Goal: Entertainment & Leisure: Consume media (video, audio)

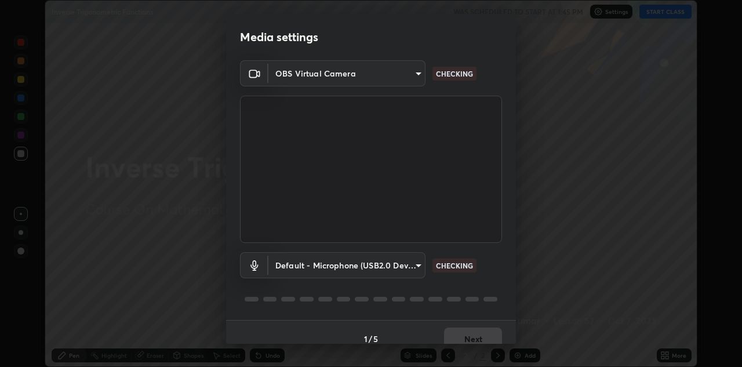
scroll to position [13, 0]
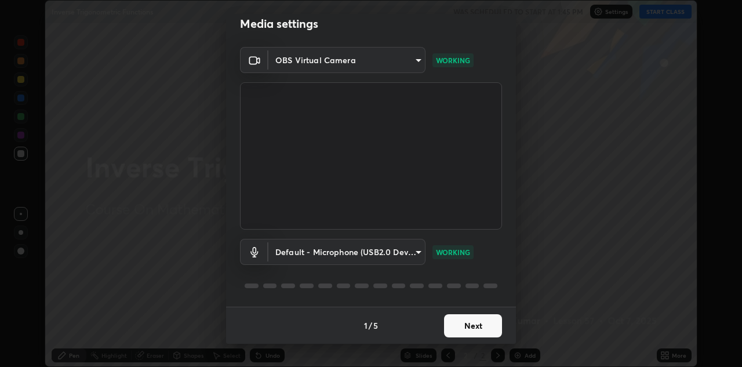
click at [463, 326] on button "Next" at bounding box center [473, 325] width 58 height 23
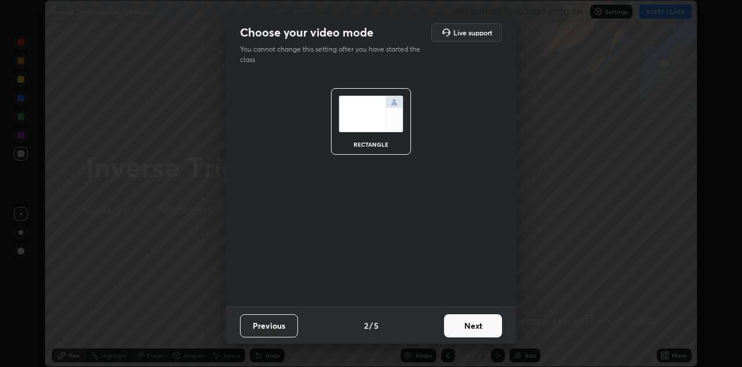
scroll to position [0, 0]
click at [466, 330] on button "Next" at bounding box center [473, 325] width 58 height 23
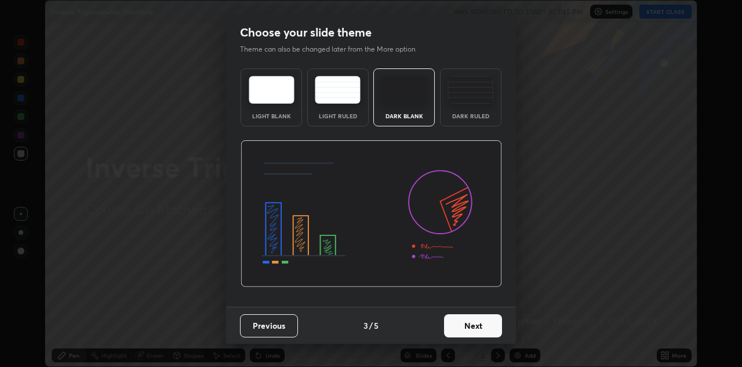
click at [466, 330] on button "Next" at bounding box center [473, 325] width 58 height 23
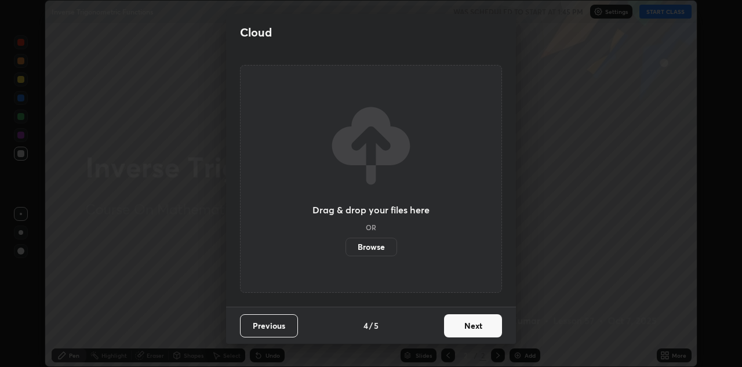
click at [467, 331] on button "Next" at bounding box center [473, 325] width 58 height 23
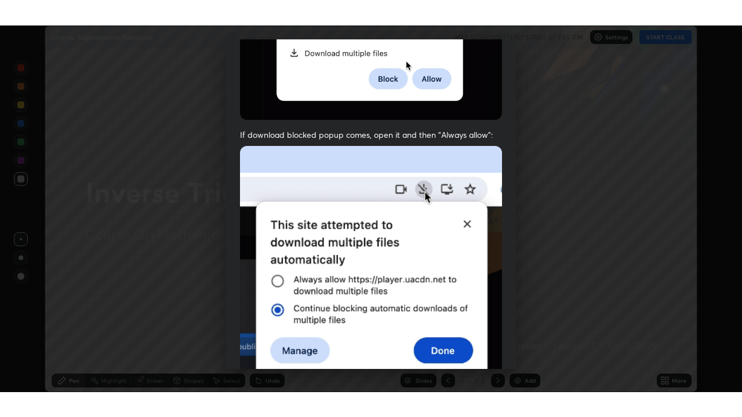
scroll to position [250, 0]
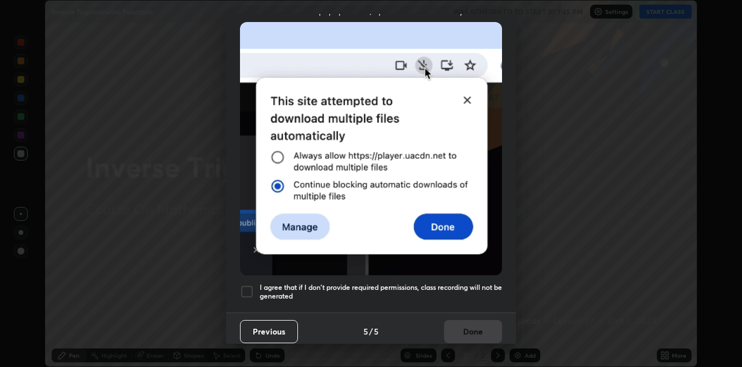
click at [248, 286] on div at bounding box center [247, 291] width 14 height 14
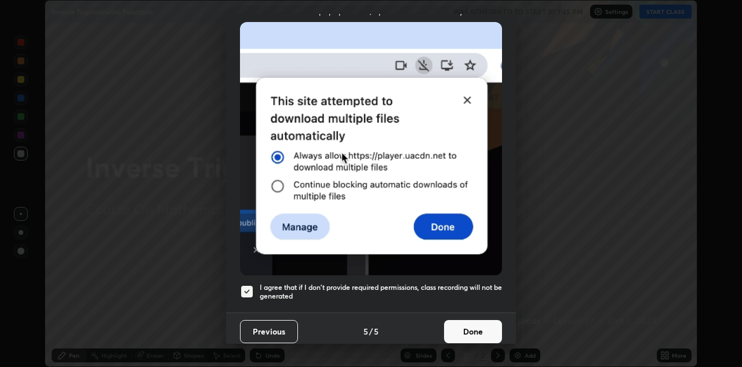
click at [463, 322] on button "Done" at bounding box center [473, 331] width 58 height 23
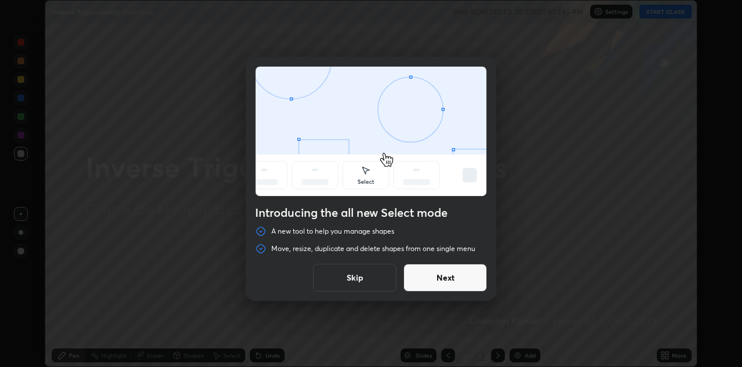
click at [442, 275] on button "Next" at bounding box center [444, 278] width 83 height 28
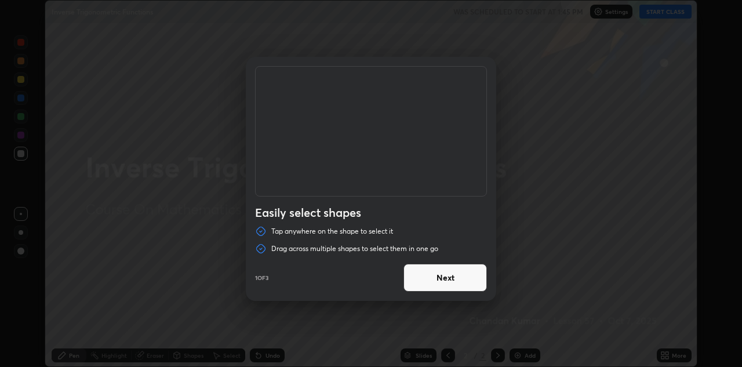
click at [440, 277] on button "Next" at bounding box center [444, 278] width 83 height 28
click at [435, 280] on button "Next" at bounding box center [444, 278] width 83 height 28
click at [429, 280] on button "Done" at bounding box center [444, 278] width 83 height 28
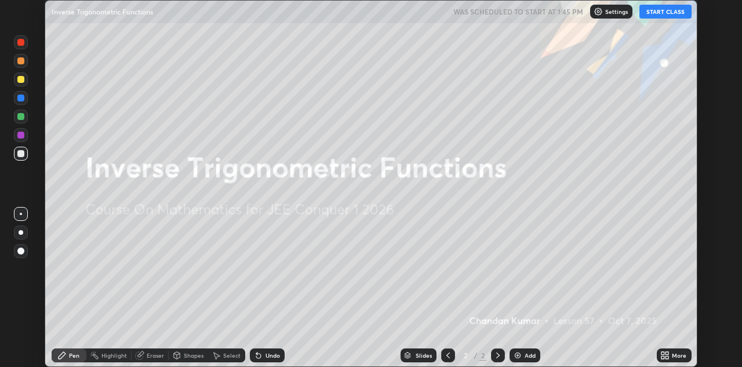
click at [668, 13] on button "START CLASS" at bounding box center [665, 12] width 52 height 14
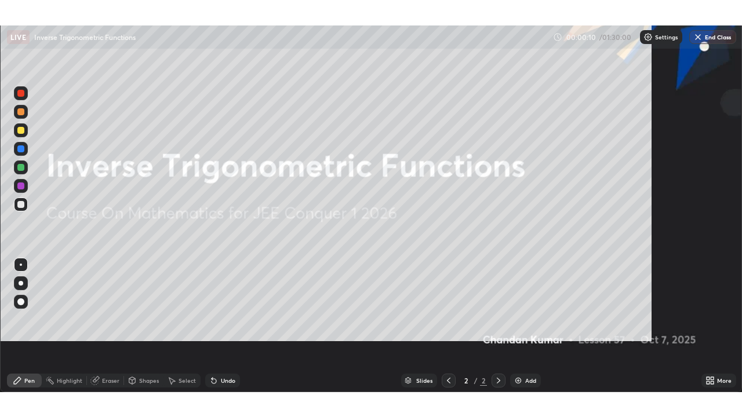
scroll to position [417, 742]
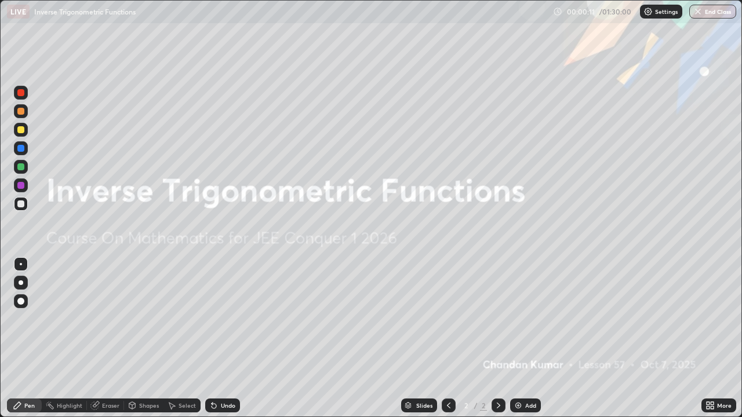
click at [520, 366] on img at bounding box center [517, 405] width 9 height 9
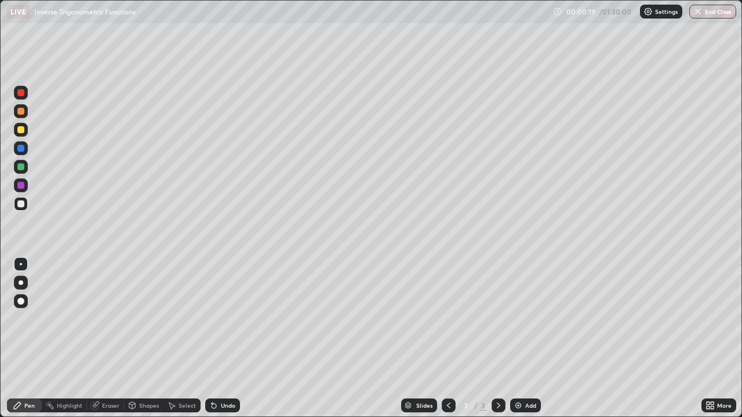
click at [21, 130] on div at bounding box center [20, 129] width 7 height 7
click at [23, 302] on div at bounding box center [20, 301] width 7 height 7
click at [20, 184] on div at bounding box center [20, 185] width 7 height 7
click at [523, 366] on div "Add" at bounding box center [525, 406] width 31 height 14
click at [525, 366] on div "Add" at bounding box center [530, 406] width 11 height 6
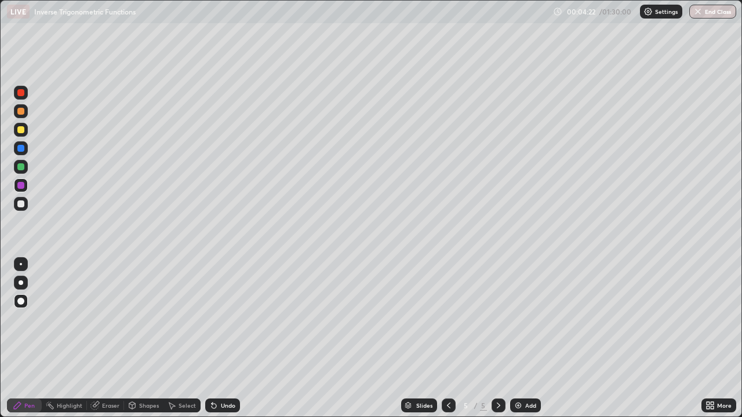
click at [23, 147] on div at bounding box center [20, 148] width 7 height 7
click at [22, 204] on div at bounding box center [20, 203] width 7 height 7
click at [521, 366] on div "Add" at bounding box center [525, 406] width 31 height 14
click at [523, 366] on div "Add" at bounding box center [525, 406] width 31 height 14
click at [532, 366] on div "Add" at bounding box center [530, 406] width 11 height 6
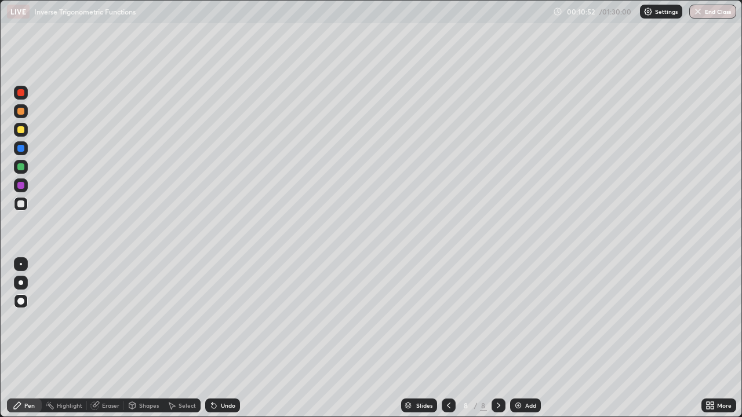
click at [139, 366] on div "Shapes" at bounding box center [149, 406] width 20 height 6
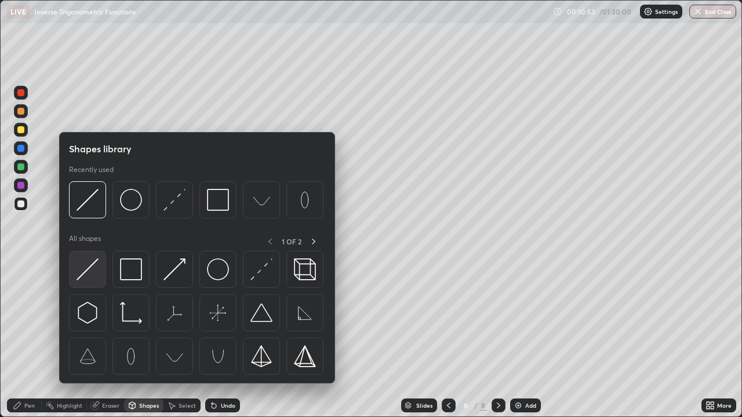
click at [89, 272] on img at bounding box center [87, 269] width 22 height 22
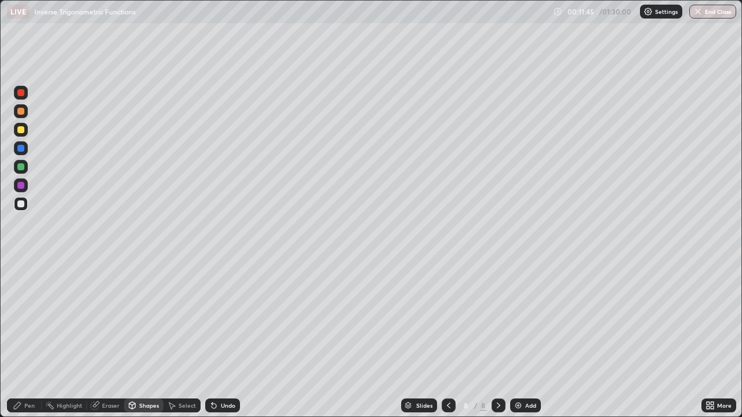
click at [441, 366] on div at bounding box center [448, 406] width 14 height 14
click at [497, 366] on icon at bounding box center [498, 405] width 9 height 9
click at [23, 187] on div at bounding box center [20, 185] width 7 height 7
click at [23, 366] on div "Pen" at bounding box center [24, 406] width 35 height 14
click at [522, 366] on div "Add" at bounding box center [525, 406] width 31 height 14
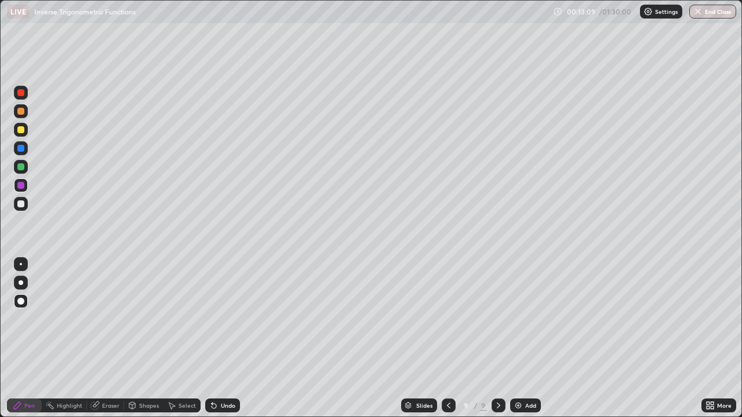
click at [21, 148] on div at bounding box center [20, 148] width 7 height 7
click at [144, 366] on div "Shapes" at bounding box center [149, 406] width 20 height 6
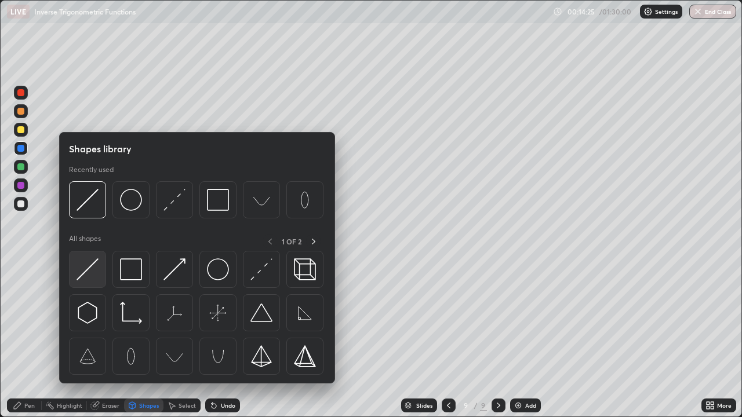
click at [93, 271] on img at bounding box center [87, 269] width 22 height 22
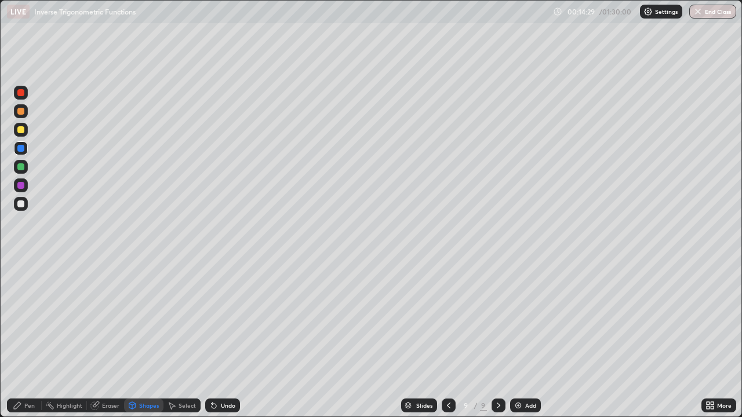
click at [21, 188] on div at bounding box center [20, 185] width 7 height 7
click at [29, 366] on div "Pen" at bounding box center [29, 406] width 10 height 6
click at [529, 366] on div "Add" at bounding box center [530, 406] width 11 height 6
click at [21, 146] on div at bounding box center [20, 148] width 7 height 7
click at [23, 187] on div at bounding box center [20, 185] width 7 height 7
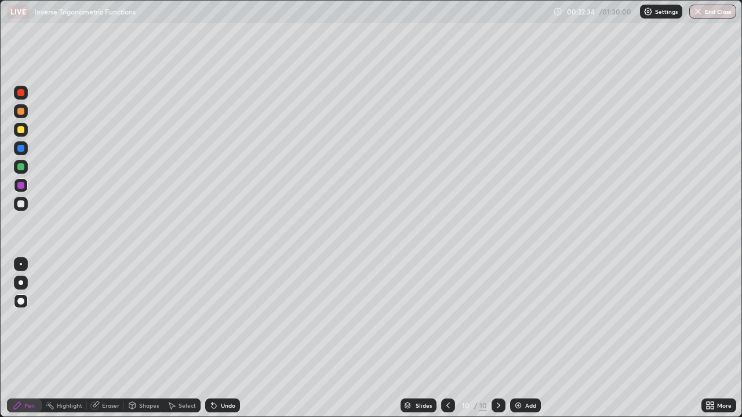
click at [520, 366] on img at bounding box center [517, 405] width 9 height 9
click at [20, 129] on div at bounding box center [20, 129] width 7 height 7
click at [19, 205] on div at bounding box center [20, 203] width 7 height 7
click at [21, 283] on div at bounding box center [21, 282] width 5 height 5
click at [520, 366] on img at bounding box center [517, 405] width 9 height 9
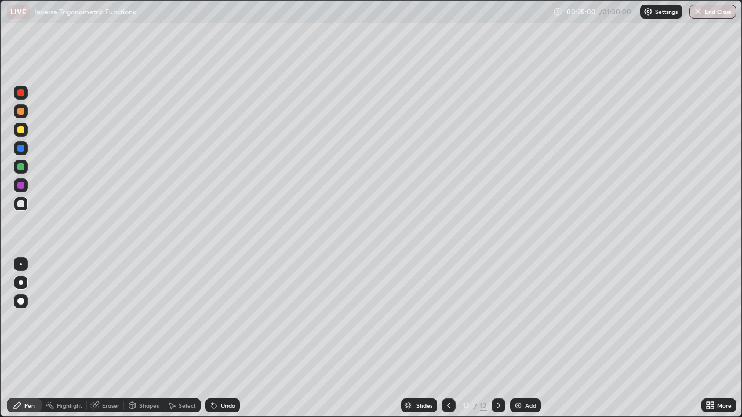
click at [19, 151] on div at bounding box center [20, 148] width 7 height 7
click at [107, 366] on div "Eraser" at bounding box center [110, 406] width 17 height 6
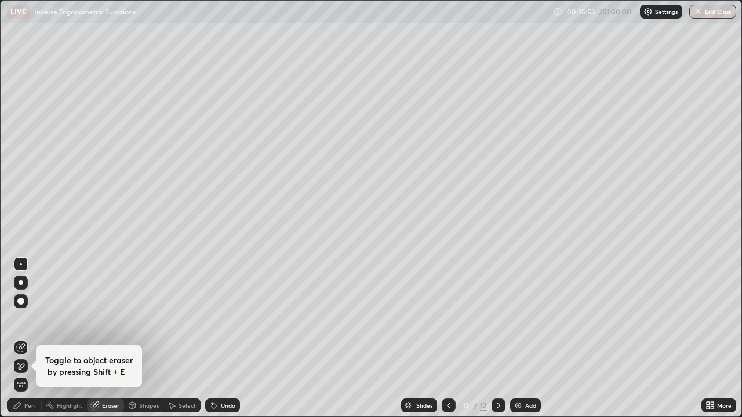
click at [28, 366] on div "Pen" at bounding box center [29, 406] width 10 height 6
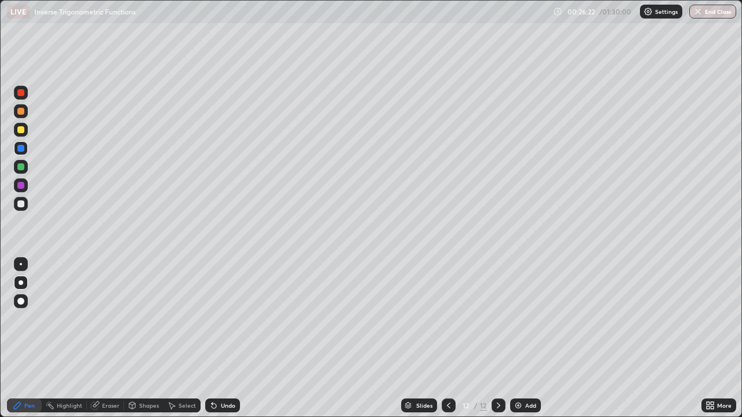
click at [21, 128] on div at bounding box center [20, 129] width 7 height 7
click at [21, 199] on div at bounding box center [21, 204] width 14 height 14
click at [20, 185] on div at bounding box center [20, 185] width 7 height 7
click at [20, 166] on div at bounding box center [20, 166] width 7 height 7
click at [24, 202] on div at bounding box center [20, 203] width 7 height 7
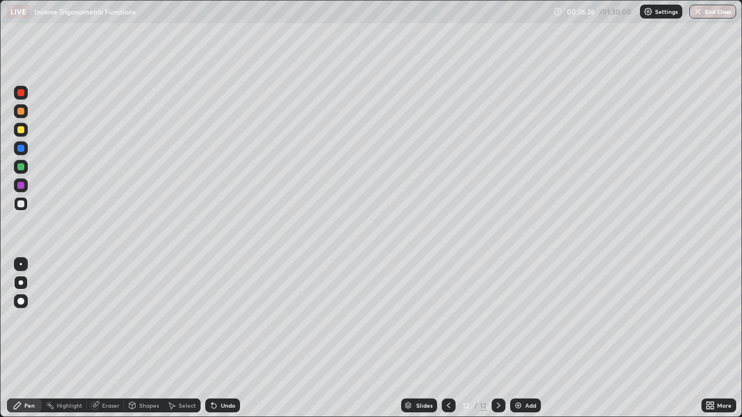
click at [22, 132] on div at bounding box center [20, 129] width 7 height 7
click at [23, 298] on div at bounding box center [20, 301] width 7 height 7
click at [520, 366] on img at bounding box center [517, 405] width 9 height 9
click at [518, 366] on img at bounding box center [517, 405] width 9 height 9
click at [23, 149] on div at bounding box center [20, 148] width 7 height 7
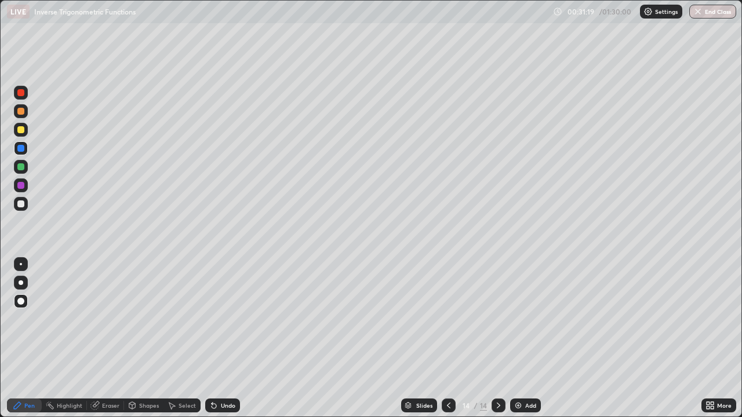
click at [21, 282] on div at bounding box center [21, 282] width 5 height 5
click at [533, 366] on div "Add" at bounding box center [530, 406] width 11 height 6
click at [21, 129] on div at bounding box center [20, 129] width 7 height 7
click at [522, 366] on div "Add" at bounding box center [525, 406] width 31 height 14
click at [521, 366] on img at bounding box center [517, 405] width 9 height 9
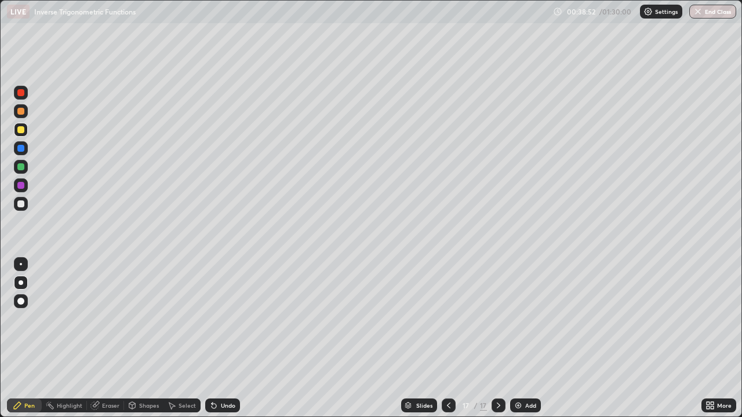
click at [22, 202] on div at bounding box center [20, 203] width 7 height 7
click at [19, 184] on div at bounding box center [20, 185] width 7 height 7
click at [22, 127] on div at bounding box center [20, 129] width 7 height 7
click at [21, 199] on div at bounding box center [21, 204] width 14 height 14
click at [24, 167] on div at bounding box center [20, 166] width 7 height 7
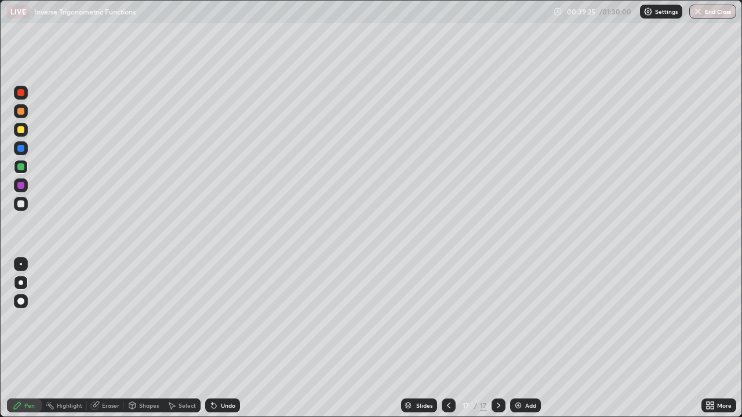
click at [23, 297] on div at bounding box center [21, 301] width 14 height 14
click at [447, 366] on div at bounding box center [448, 406] width 14 height 14
click at [447, 366] on icon at bounding box center [448, 405] width 9 height 9
click at [497, 366] on icon at bounding box center [498, 405] width 9 height 9
click at [498, 366] on icon at bounding box center [498, 405] width 9 height 9
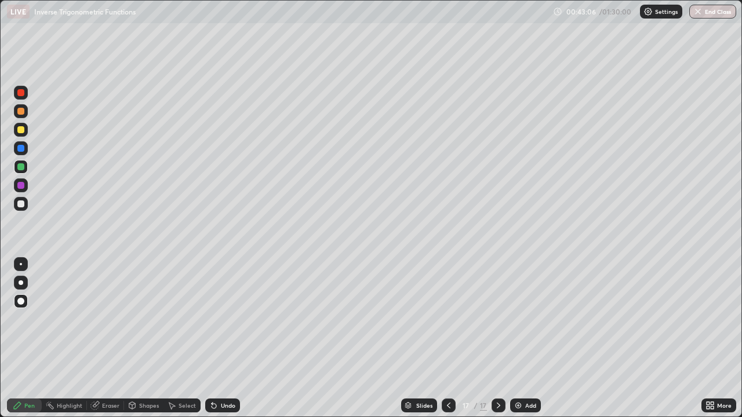
click at [21, 204] on div at bounding box center [20, 203] width 7 height 7
click at [22, 185] on div at bounding box center [20, 185] width 7 height 7
click at [143, 366] on div "Shapes" at bounding box center [149, 406] width 20 height 6
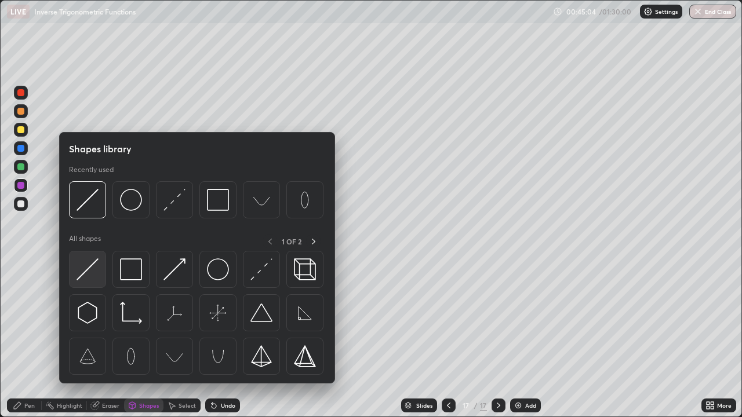
click at [89, 271] on img at bounding box center [87, 269] width 22 height 22
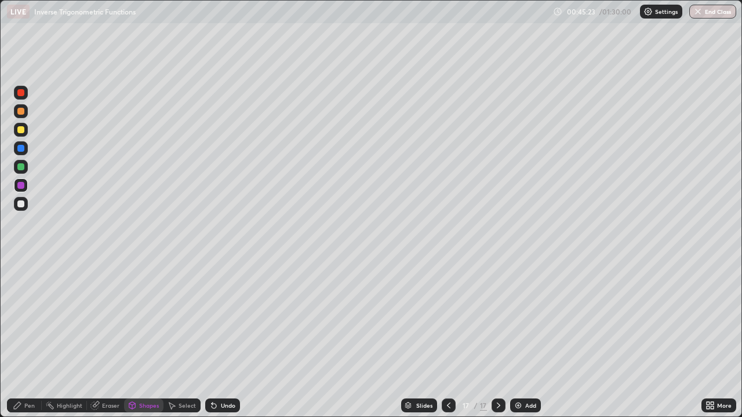
click at [35, 366] on div "Pen" at bounding box center [24, 406] width 35 height 14
click at [22, 204] on div at bounding box center [20, 203] width 7 height 7
click at [21, 283] on div at bounding box center [21, 282] width 5 height 5
click at [516, 366] on img at bounding box center [517, 405] width 9 height 9
click at [523, 366] on div "Add" at bounding box center [525, 406] width 31 height 14
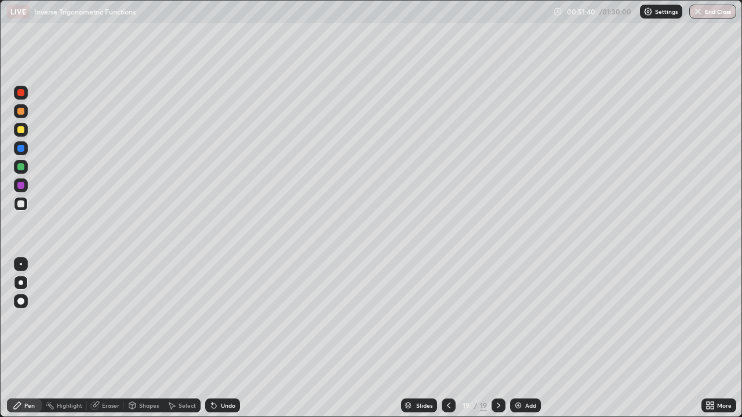
click at [23, 147] on div at bounding box center [20, 148] width 7 height 7
click at [19, 134] on div at bounding box center [21, 130] width 14 height 14
click at [339, 366] on div "Slides 19 / 19 Add" at bounding box center [470, 405] width 461 height 23
click at [350, 366] on div "Slides 19 / 19 Add" at bounding box center [470, 405] width 461 height 23
click at [352, 366] on div "Slides 19 / 19 Add" at bounding box center [470, 405] width 461 height 23
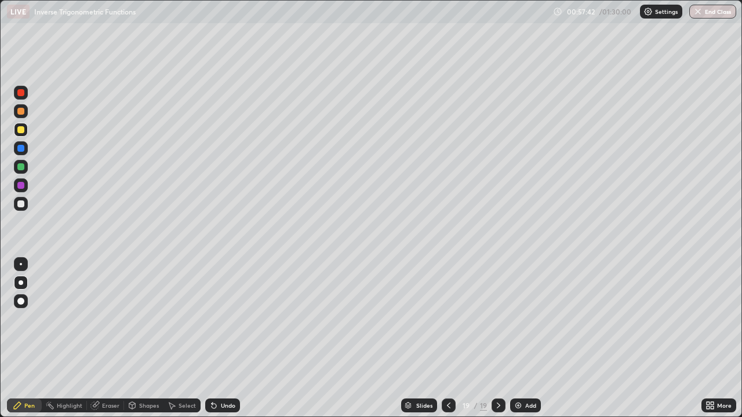
click at [353, 366] on div "Slides 19 / 19 Add" at bounding box center [470, 405] width 461 height 23
click at [525, 366] on div "Add" at bounding box center [530, 406] width 11 height 6
click at [520, 366] on img at bounding box center [518, 405] width 9 height 9
click at [23, 202] on div at bounding box center [20, 203] width 7 height 7
click at [23, 150] on div at bounding box center [20, 148] width 7 height 7
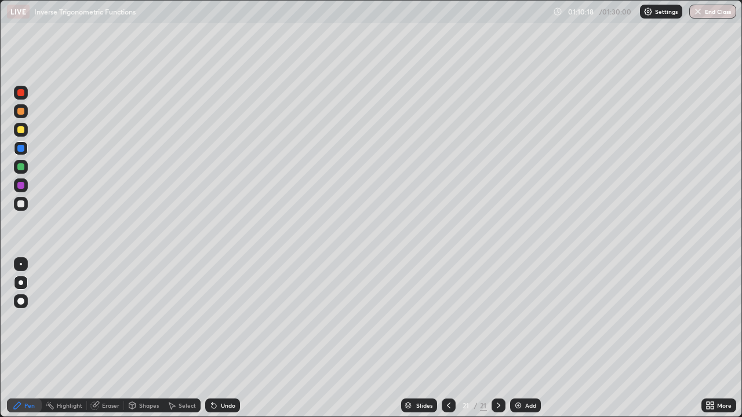
click at [20, 303] on div at bounding box center [20, 301] width 7 height 7
click at [516, 366] on img at bounding box center [517, 405] width 9 height 9
click at [140, 366] on div "Shapes" at bounding box center [143, 406] width 39 height 14
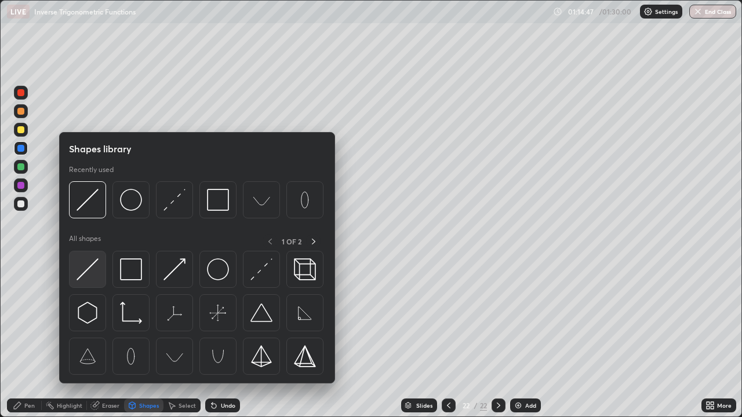
click at [87, 273] on img at bounding box center [87, 269] width 22 height 22
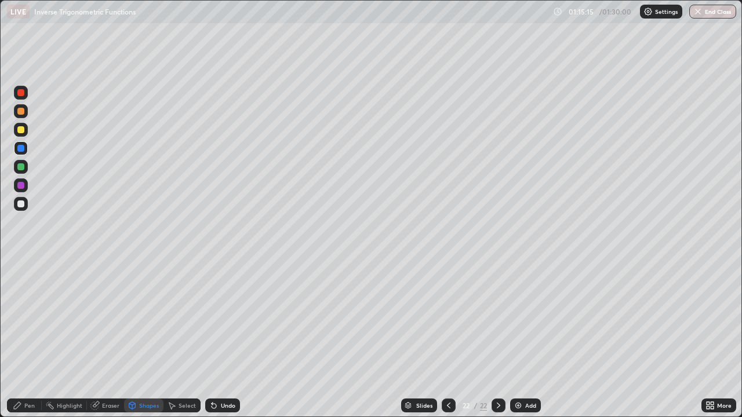
click at [527, 366] on div "Add" at bounding box center [530, 406] width 11 height 6
click at [21, 203] on div at bounding box center [20, 203] width 7 height 7
click at [31, 366] on div "Pen" at bounding box center [29, 406] width 10 height 6
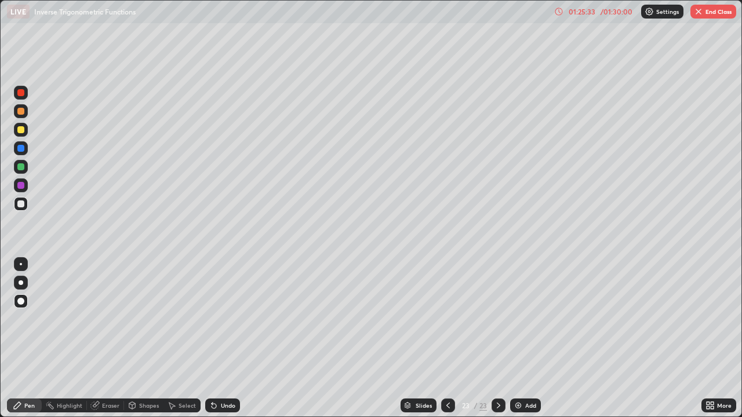
click at [526, 366] on div "Add" at bounding box center [530, 406] width 11 height 6
click at [520, 366] on img at bounding box center [517, 405] width 9 height 9
click at [447, 366] on icon at bounding box center [447, 405] width 9 height 9
click at [143, 366] on div "Shapes" at bounding box center [149, 406] width 20 height 6
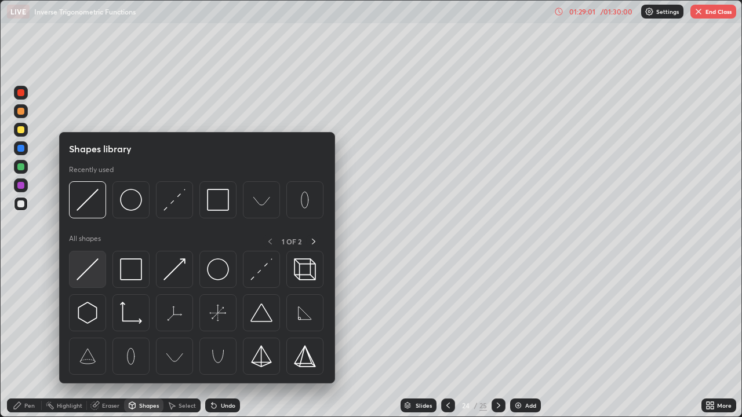
click at [89, 275] on img at bounding box center [87, 269] width 22 height 22
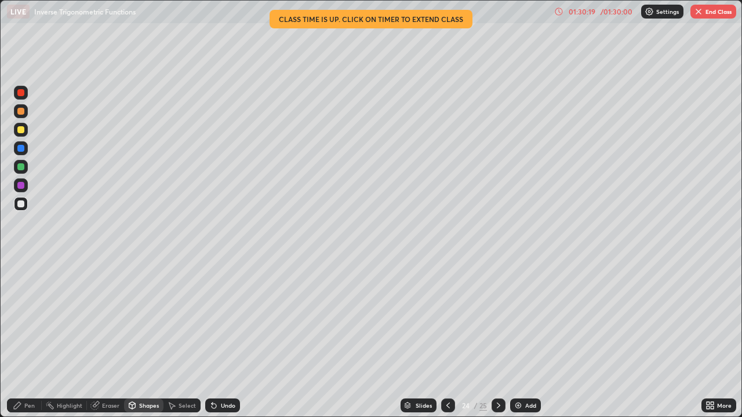
click at [19, 184] on div at bounding box center [20, 185] width 7 height 7
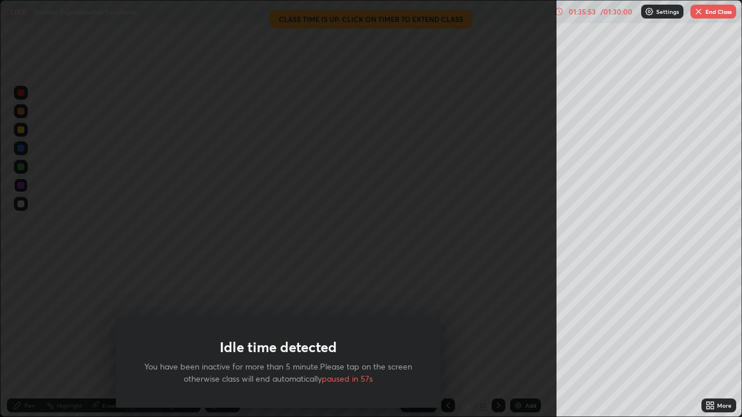
click at [296, 265] on div "Idle time detected You have been inactive for more than 5 minute.Please tap on …" at bounding box center [278, 208] width 556 height 417
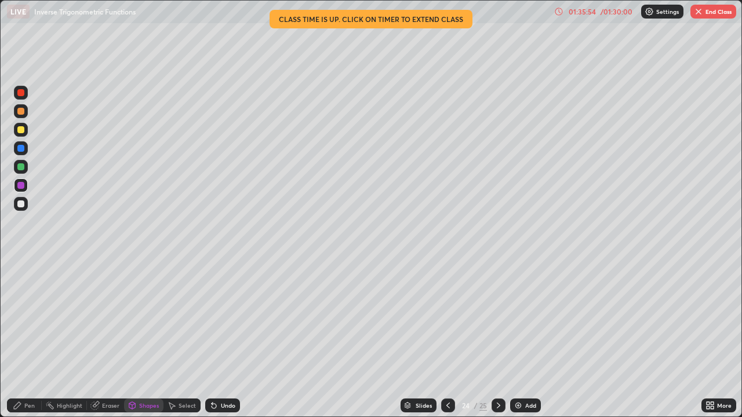
click at [710, 17] on button "End Class" at bounding box center [713, 12] width 46 height 14
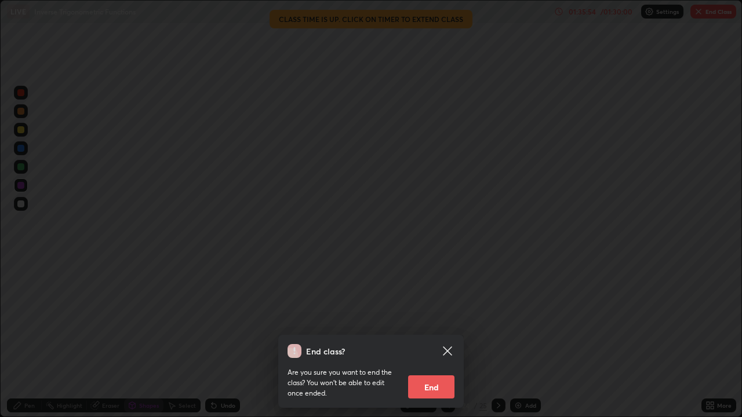
click at [710, 16] on div "End class? Are you sure you want to end the class? You won’t be able to edit on…" at bounding box center [371, 208] width 742 height 417
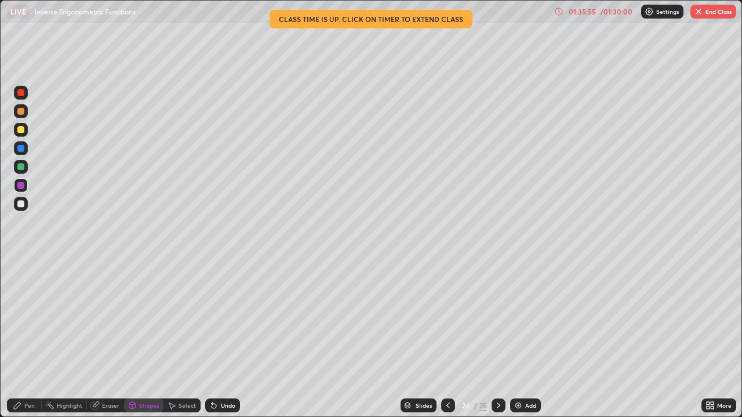
click at [707, 14] on button "End Class" at bounding box center [713, 12] width 46 height 14
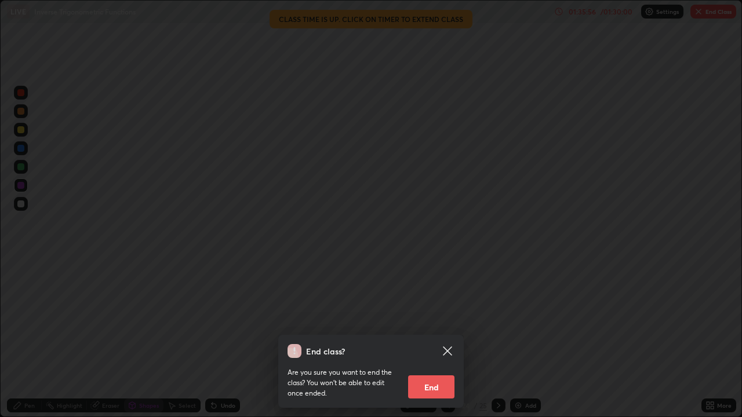
click at [433, 366] on button "End" at bounding box center [431, 386] width 46 height 23
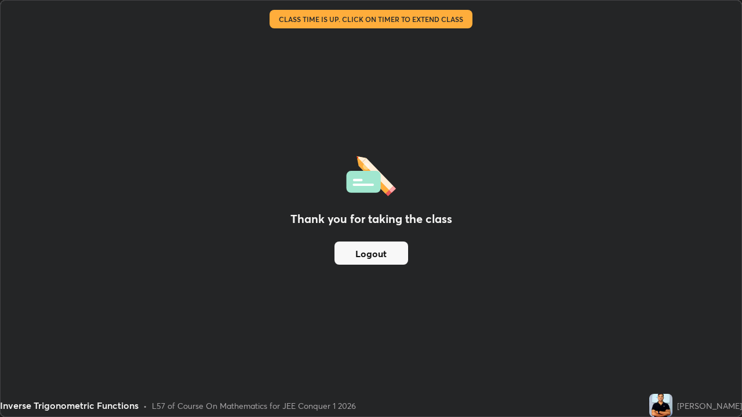
click at [381, 366] on div "Inverse Trigonometric Functions • L57 of Course On Mathematics for JEE Conquer …" at bounding box center [322, 405] width 644 height 23
click at [382, 366] on div "Inverse Trigonometric Functions • L57 of Course On Mathematics for JEE Conquer …" at bounding box center [322, 405] width 644 height 23
click at [381, 366] on div "Inverse Trigonometric Functions • L57 of Course On Mathematics for JEE Conquer …" at bounding box center [322, 405] width 644 height 23
click at [508, 161] on div "Thank you for taking the class Logout" at bounding box center [371, 209] width 740 height 416
click at [511, 163] on div "Thank you for taking the class Logout" at bounding box center [371, 209] width 740 height 416
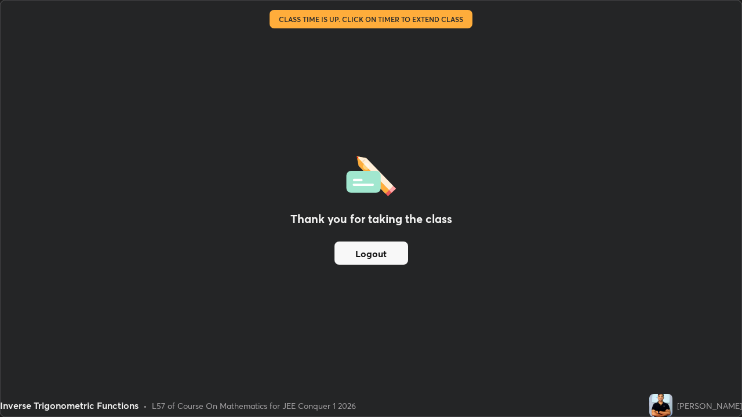
click at [484, 358] on div "Thank you for taking the class Logout" at bounding box center [371, 209] width 740 height 416
click at [489, 356] on div "Thank you for taking the class Logout" at bounding box center [371, 209] width 740 height 416
click at [377, 366] on div "Inverse Trigonometric Functions • L57 of Course On Mathematics for JEE Conquer …" at bounding box center [322, 405] width 644 height 23
click at [378, 366] on div "Inverse Trigonometric Functions • L57 of Course On Mathematics for JEE Conquer …" at bounding box center [322, 405] width 644 height 23
